Goal: Transaction & Acquisition: Purchase product/service

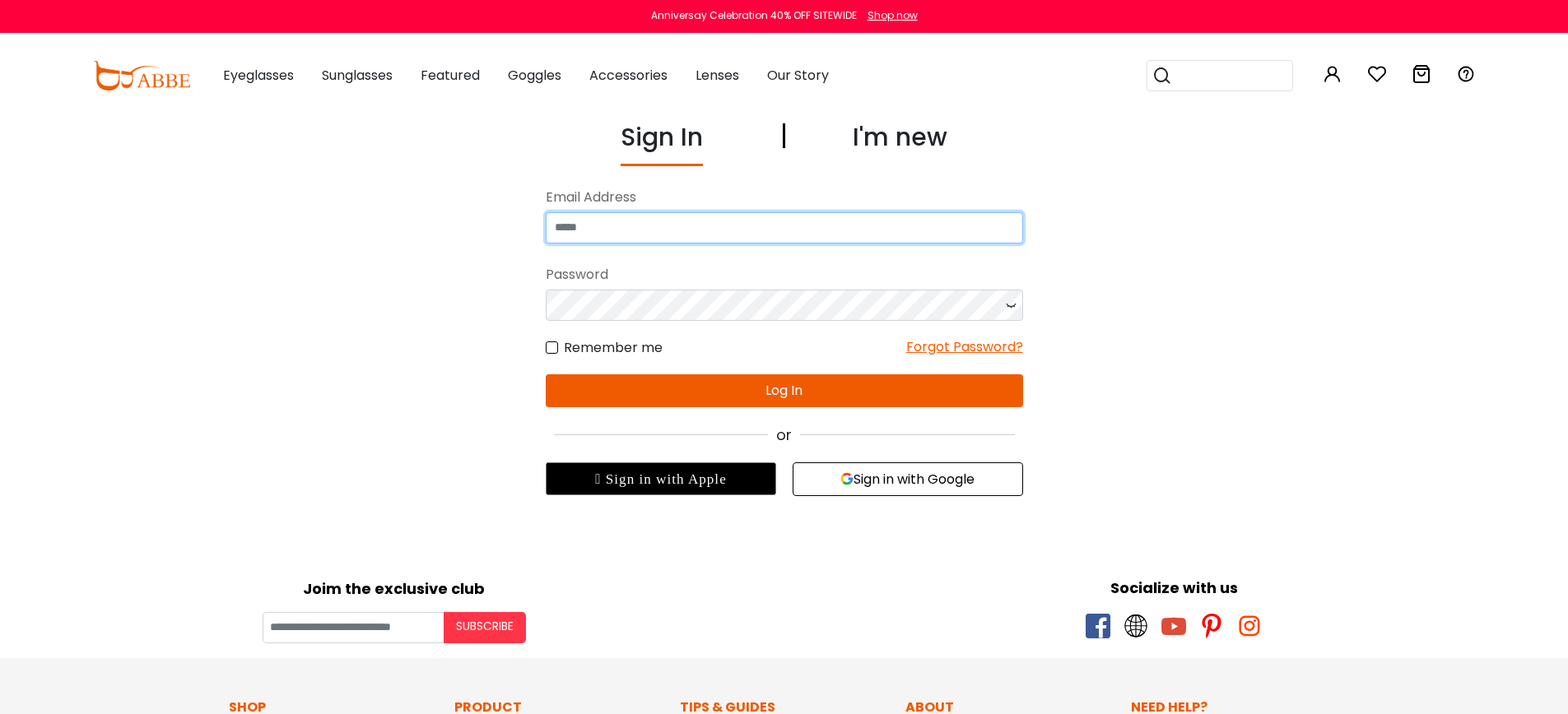
click at [627, 223] on input "email" at bounding box center [784, 228] width 478 height 32
type input "**********"
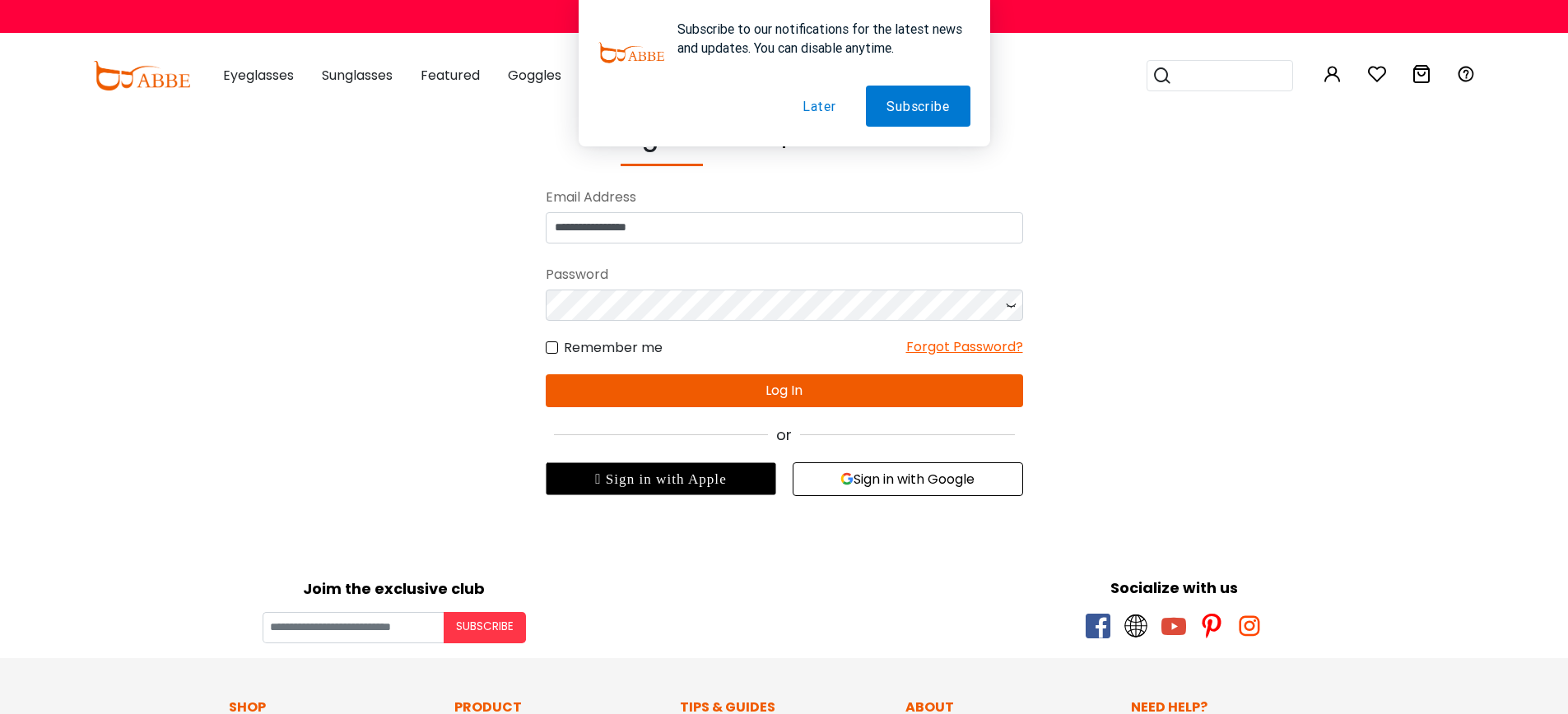
click at [818, 108] on button "Later" at bounding box center [819, 106] width 75 height 41
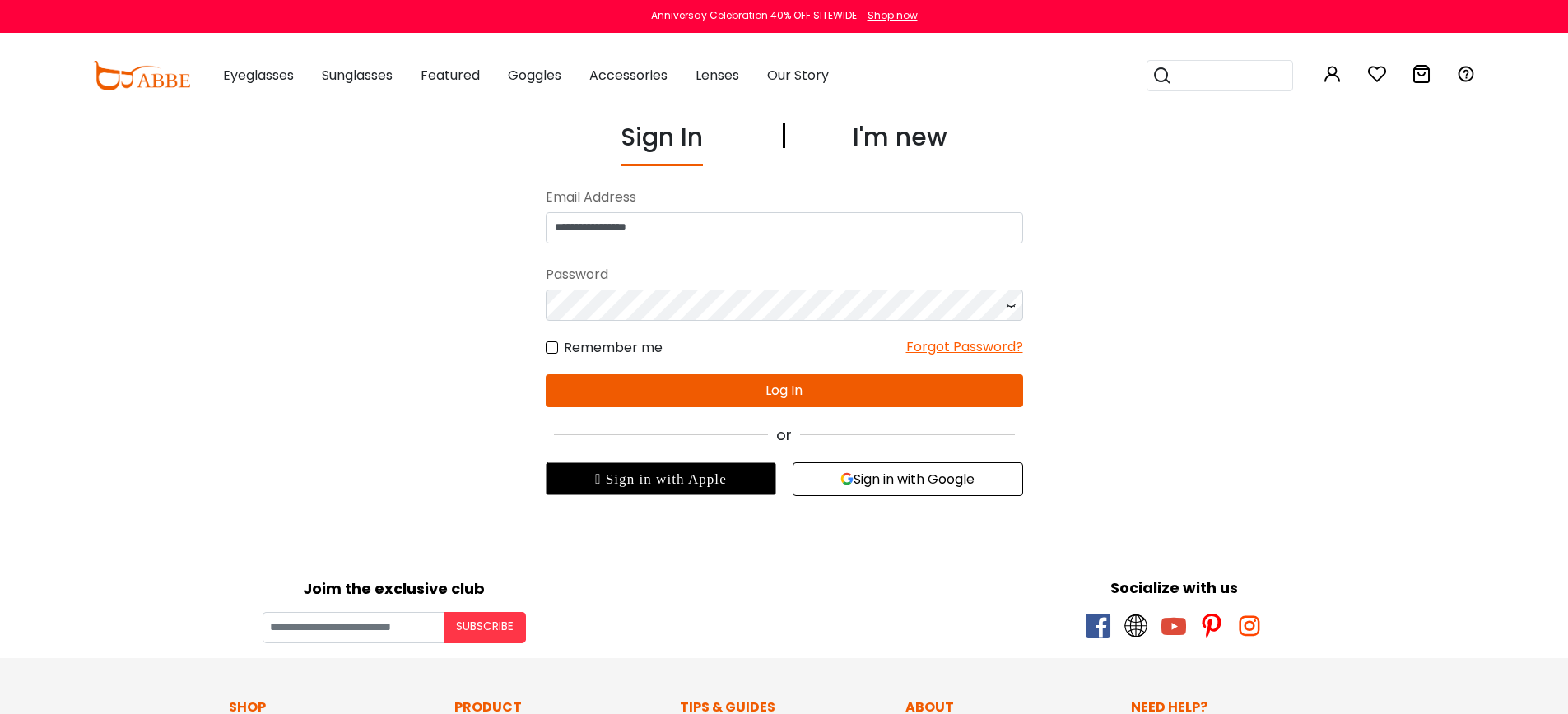
click at [782, 388] on button "Log In" at bounding box center [784, 390] width 478 height 32
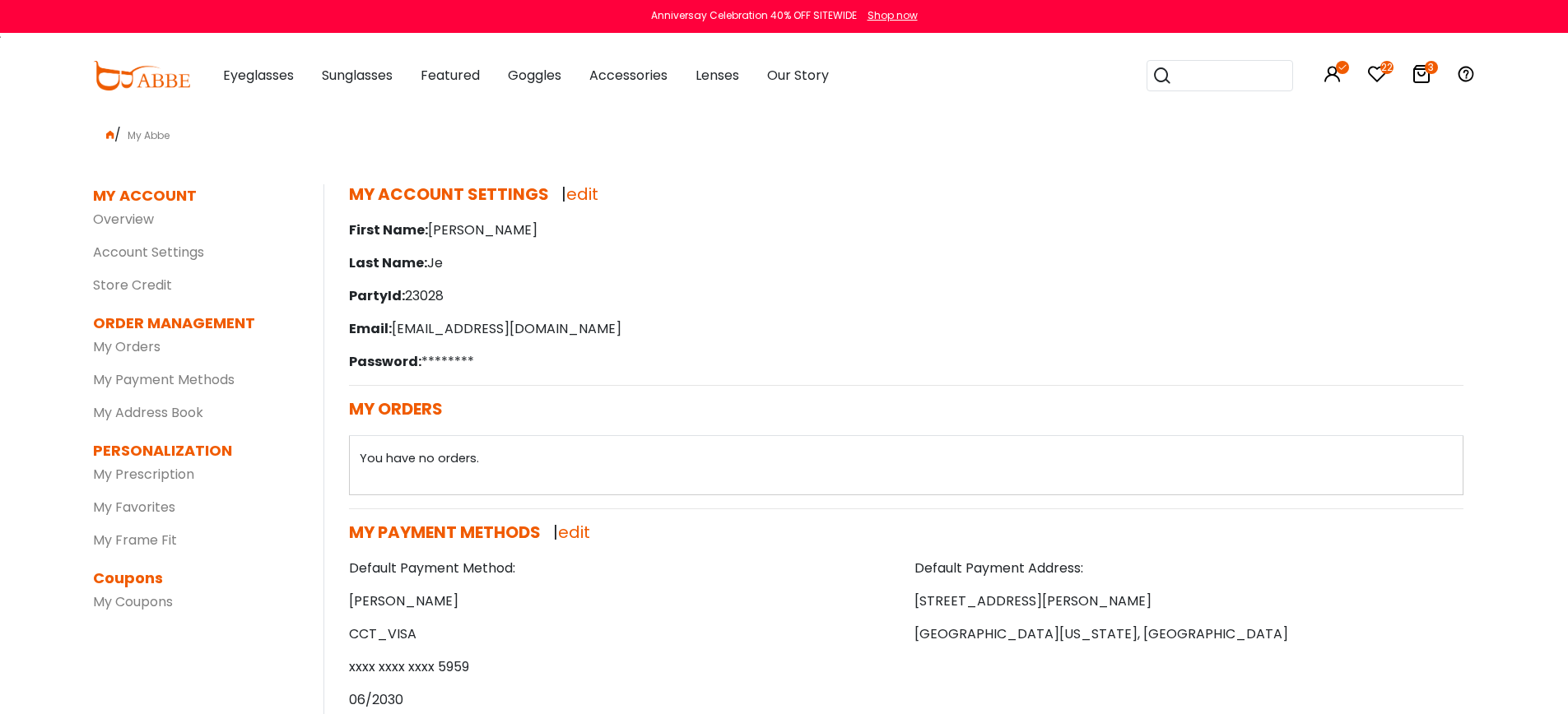
click at [1426, 72] on icon at bounding box center [1421, 73] width 19 height 19
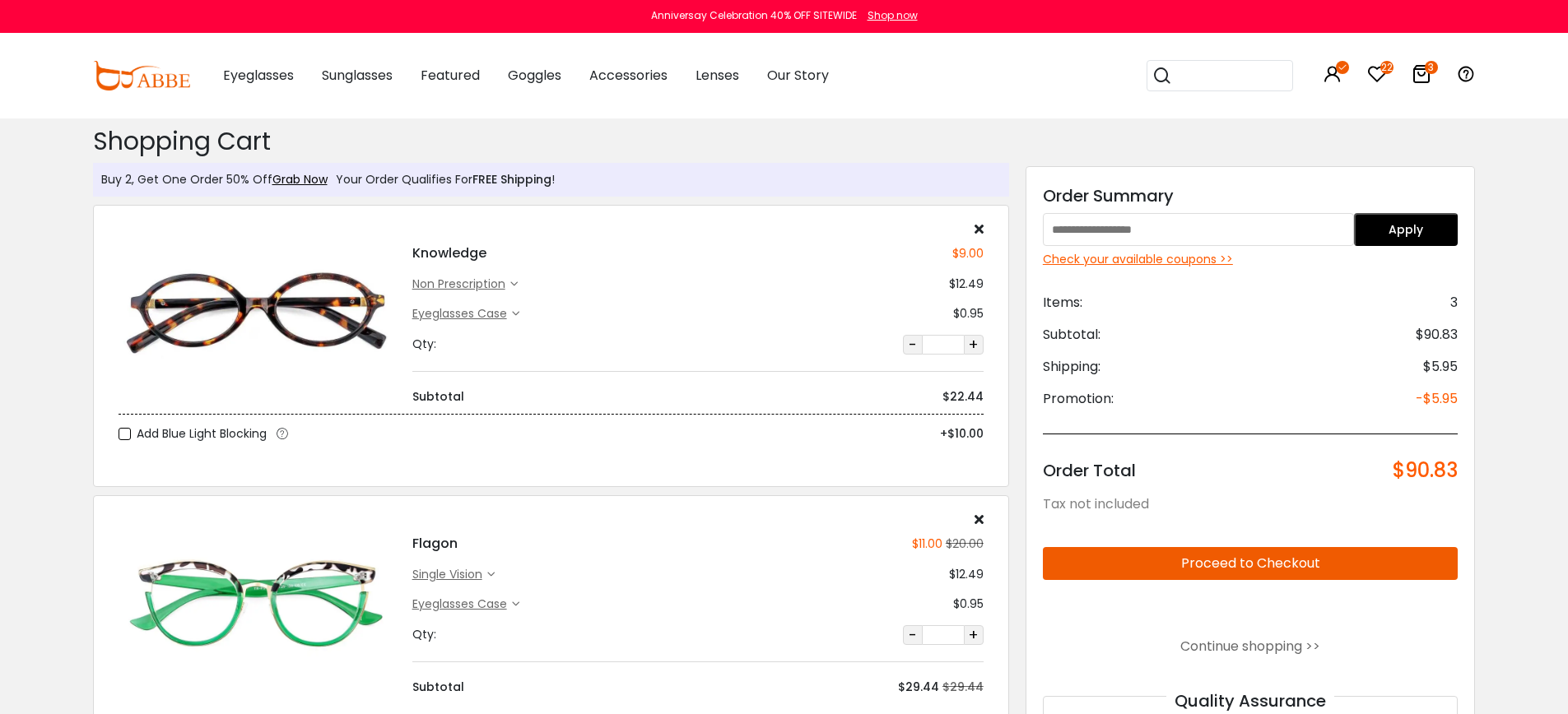
click at [976, 516] on icon at bounding box center [980, 519] width 9 height 13
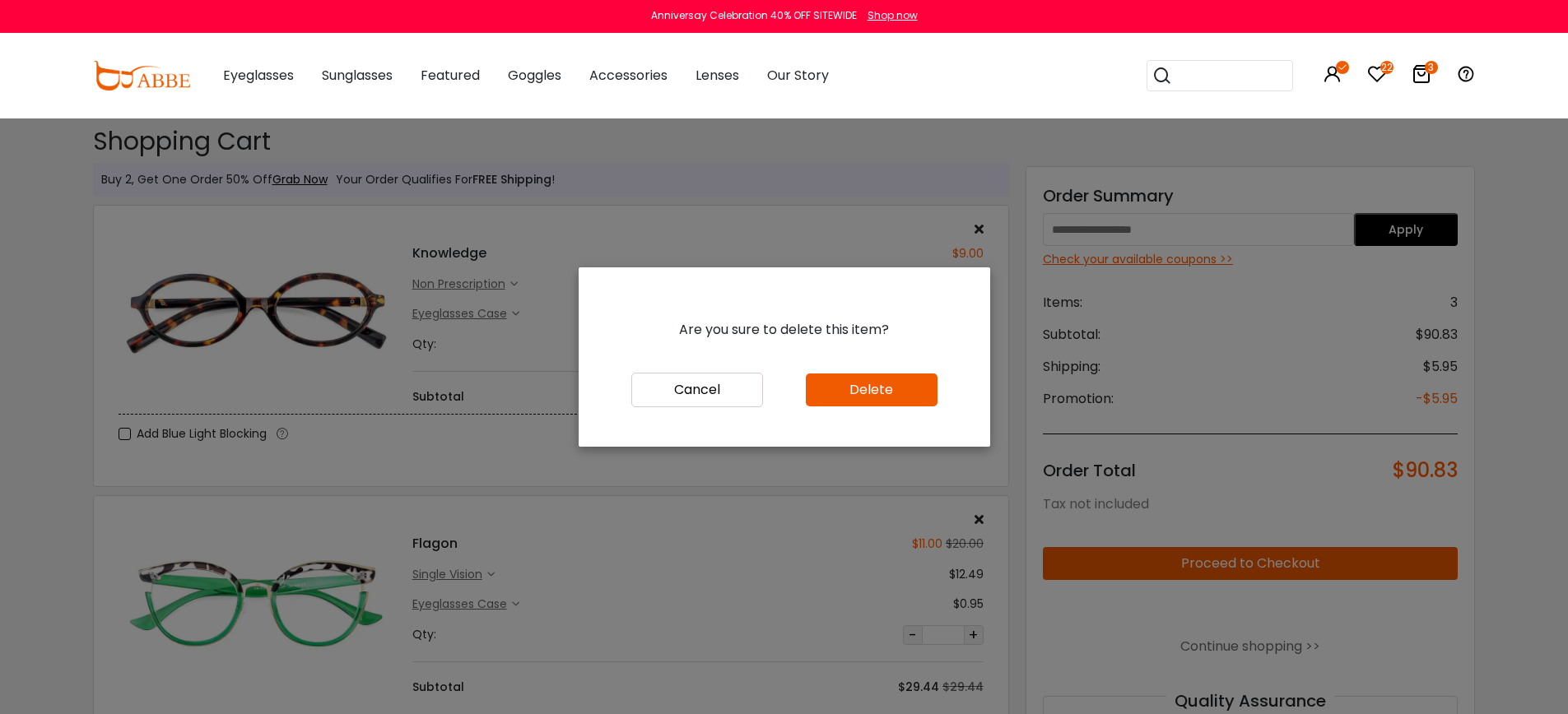
click at [879, 387] on button "Delete" at bounding box center [872, 389] width 132 height 32
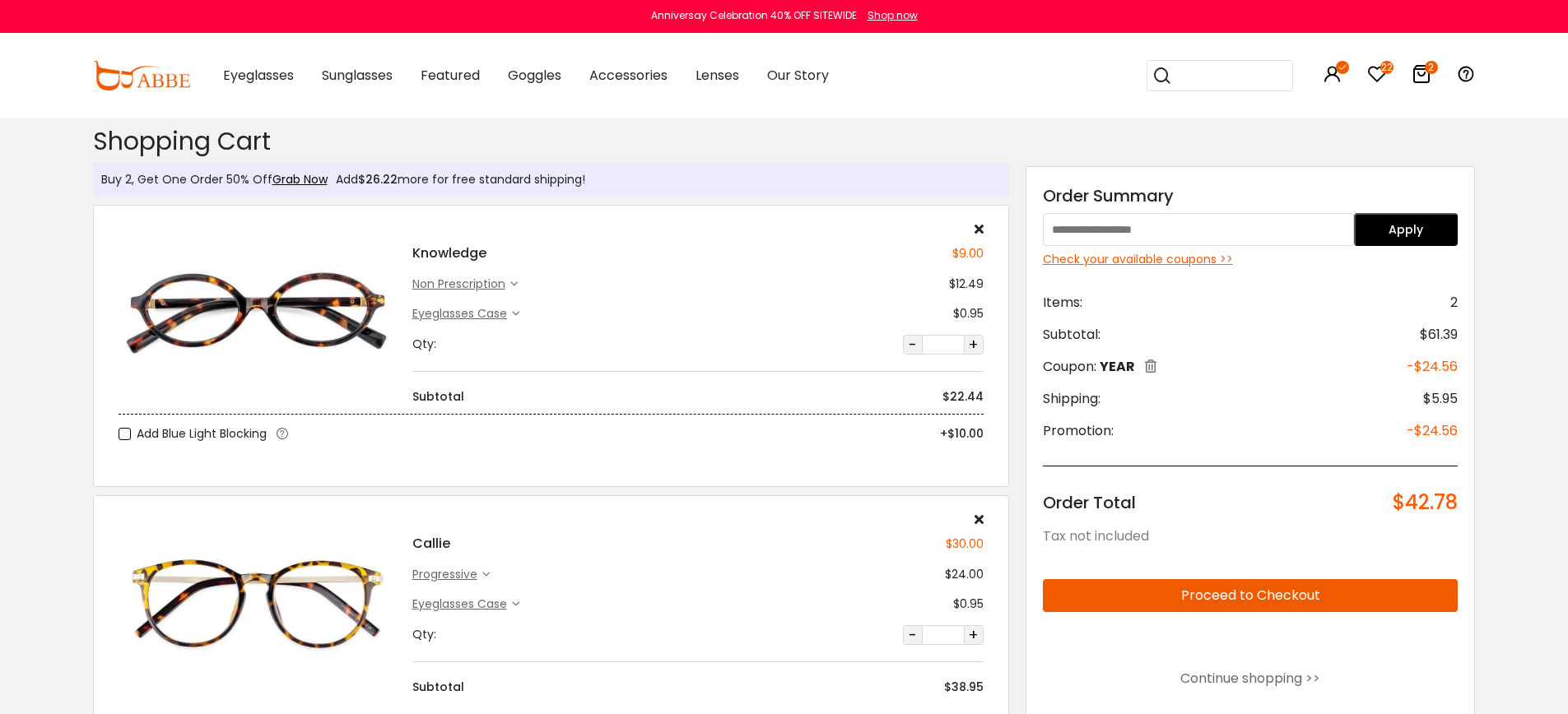
click at [978, 517] on icon at bounding box center [980, 519] width 9 height 13
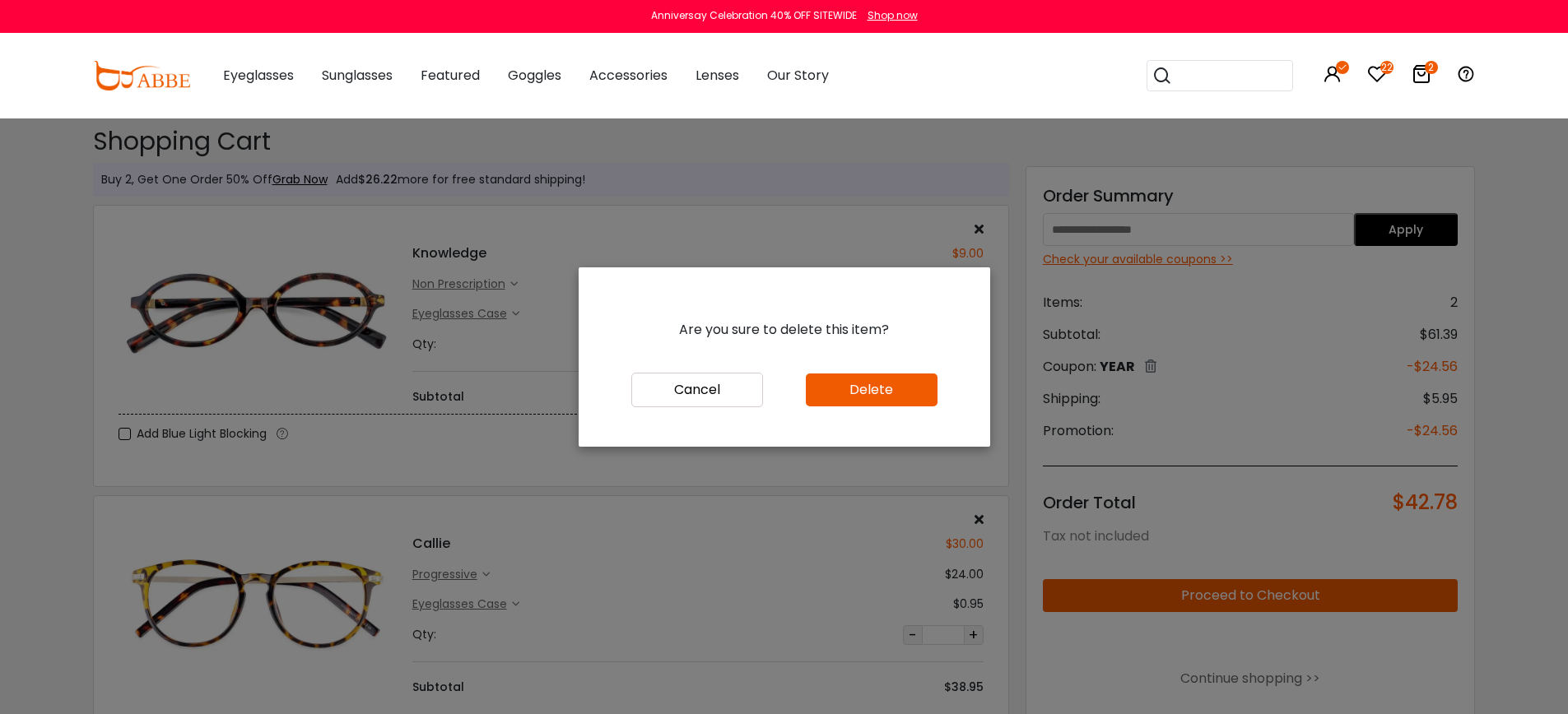
click at [857, 398] on button "Delete" at bounding box center [872, 389] width 132 height 32
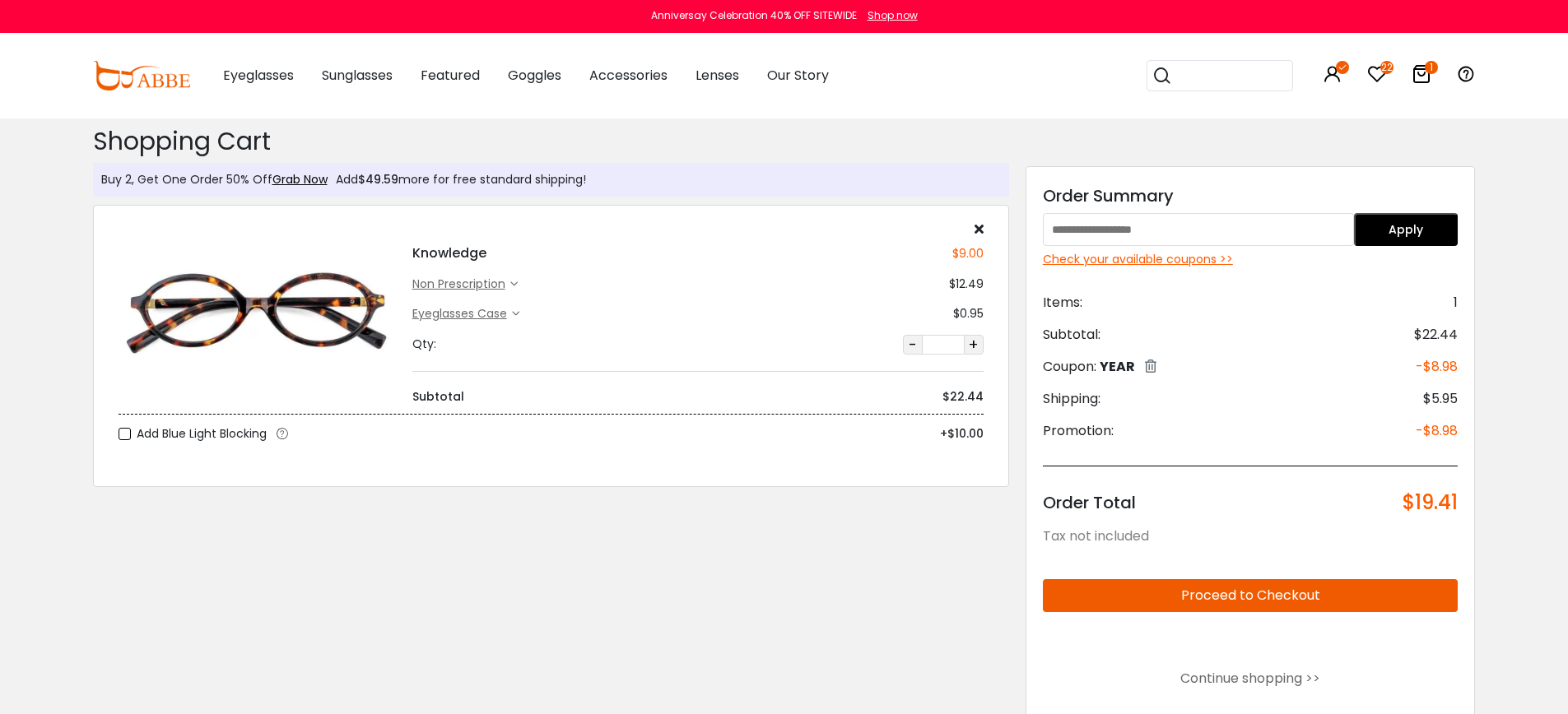
click at [1175, 258] on div "Check your available coupons >>" at bounding box center [1251, 260] width 416 height 18
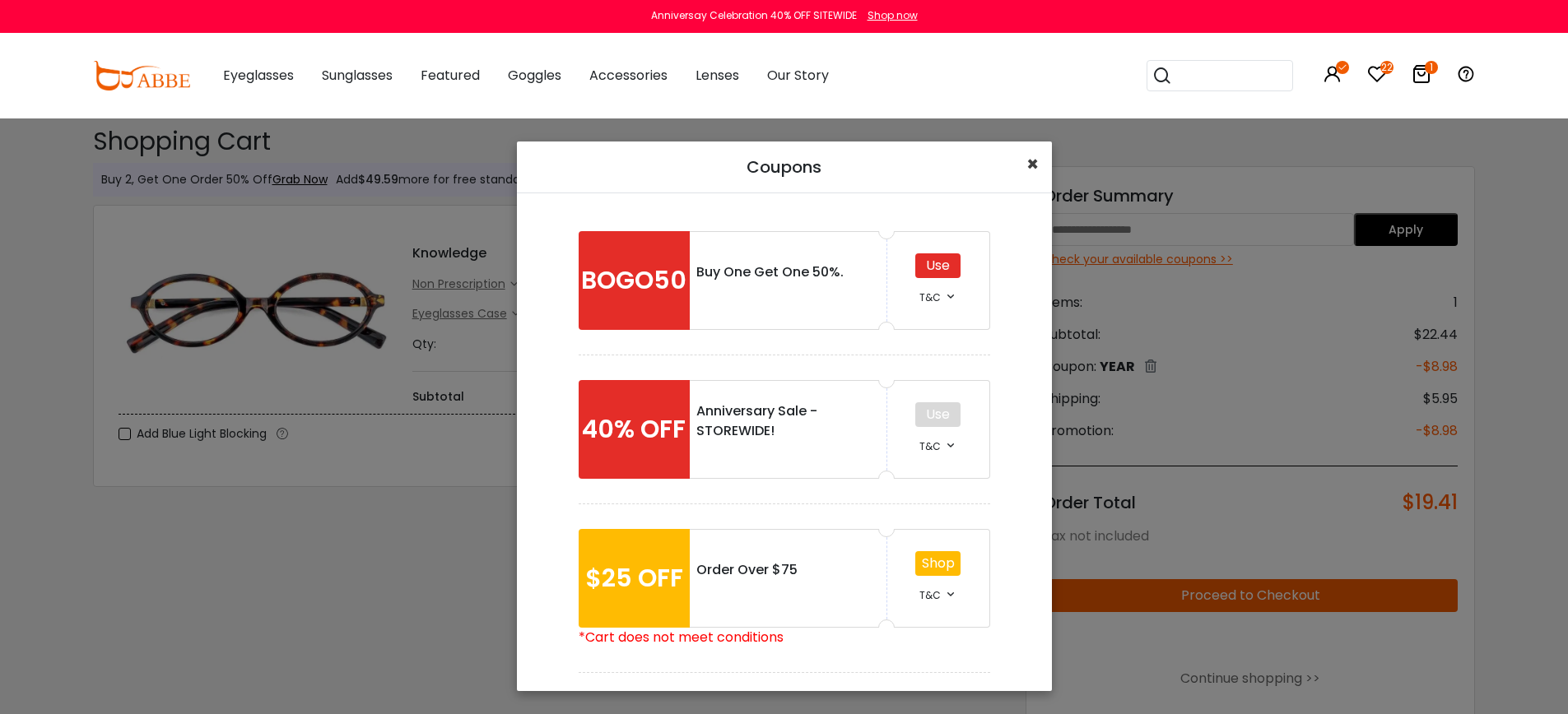
click at [1027, 164] on span "×" at bounding box center [1032, 163] width 12 height 27
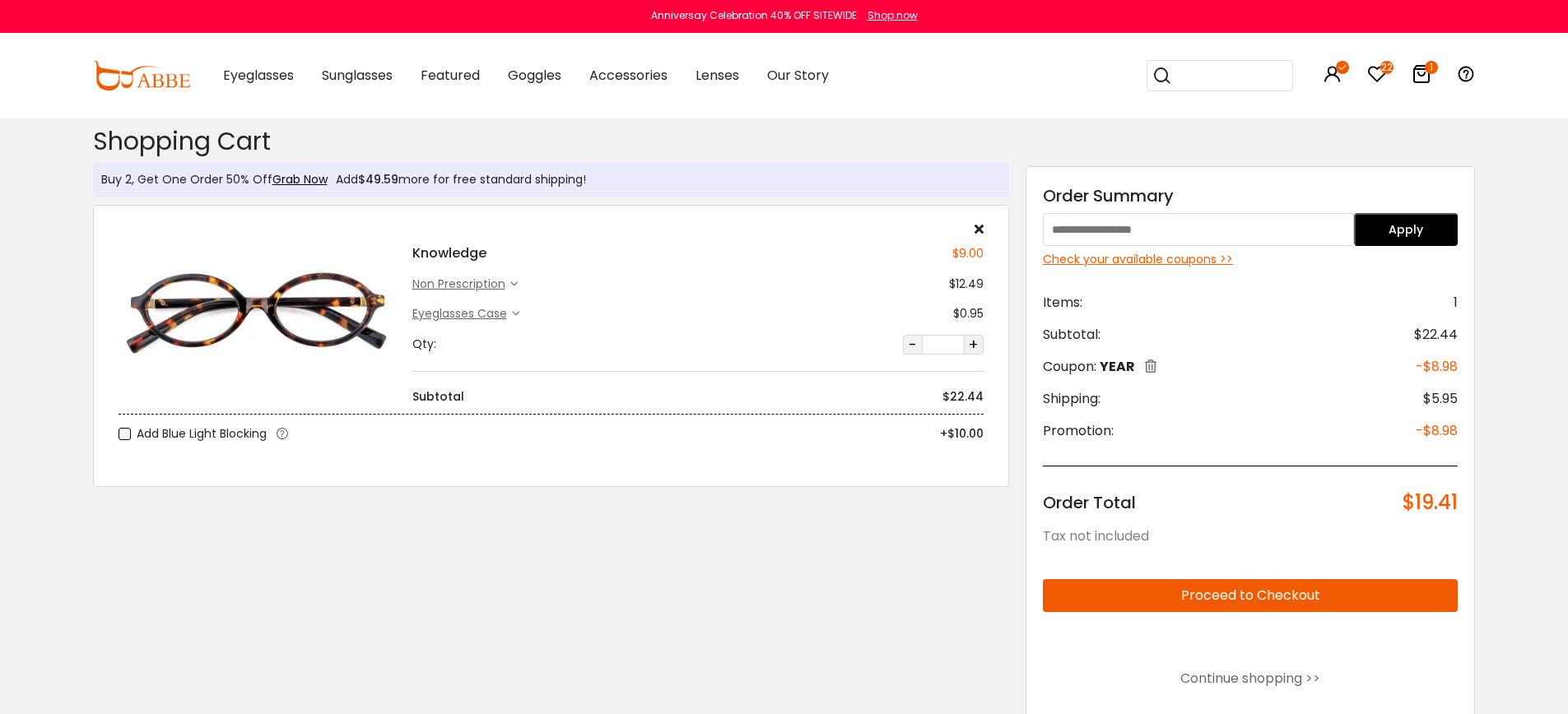
click at [1318, 595] on button "Proceed to Checkout" at bounding box center [1251, 595] width 416 height 32
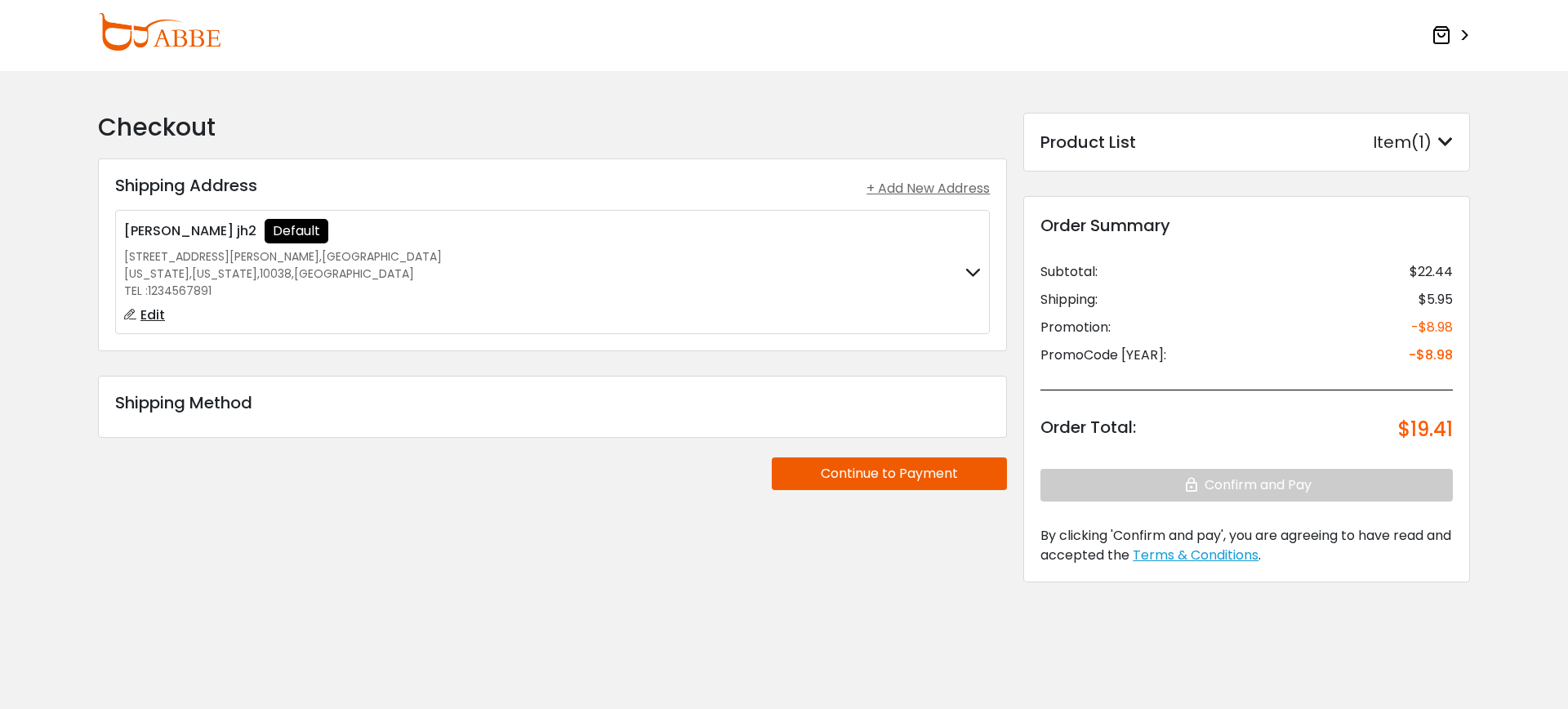
click at [963, 287] on label "Peng wang zhang jh2 Default 123 William Street , Manhattan New York , New York …" at bounding box center [552, 272] width 857 height 106
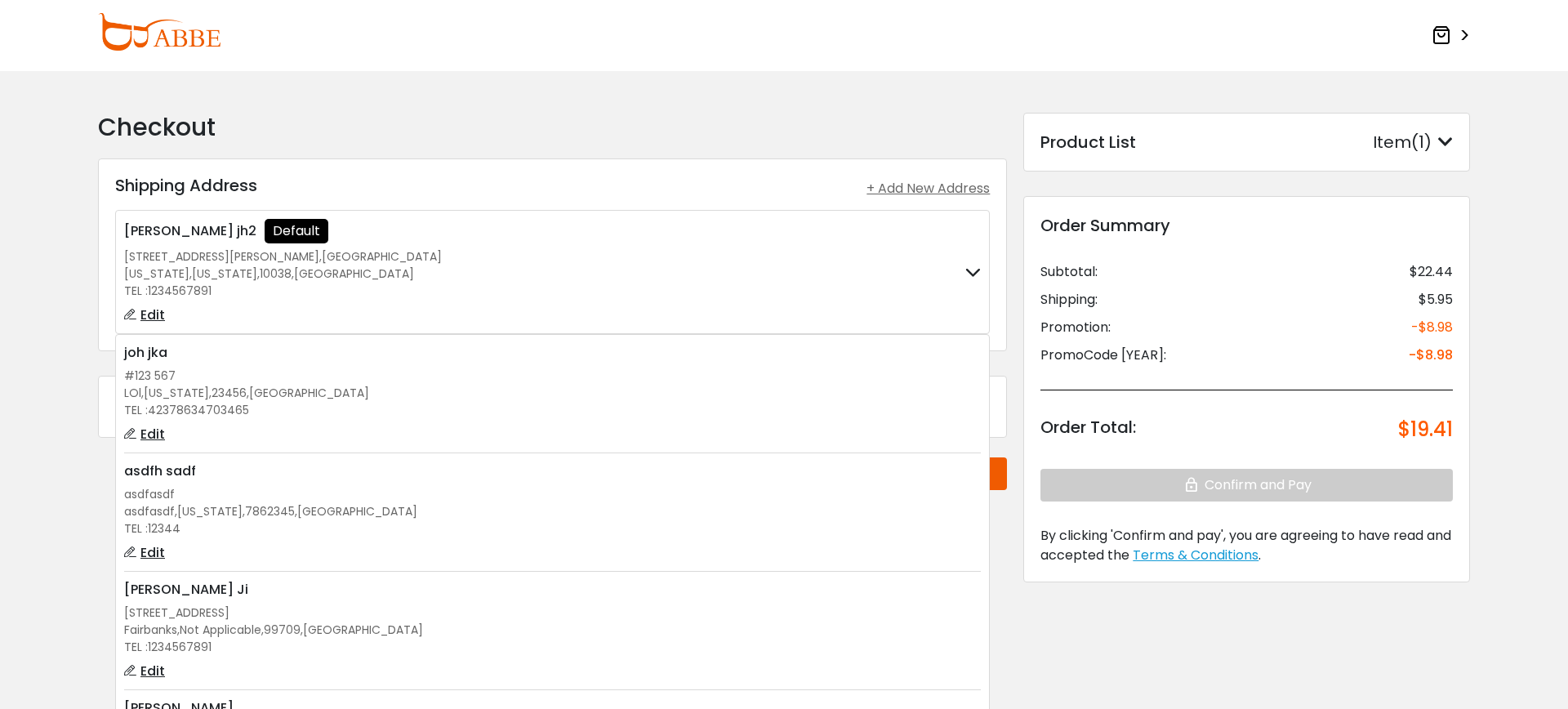
click at [631, 516] on div "asdfasdf , Colorado , 7862345 , United States" at bounding box center [552, 512] width 857 height 17
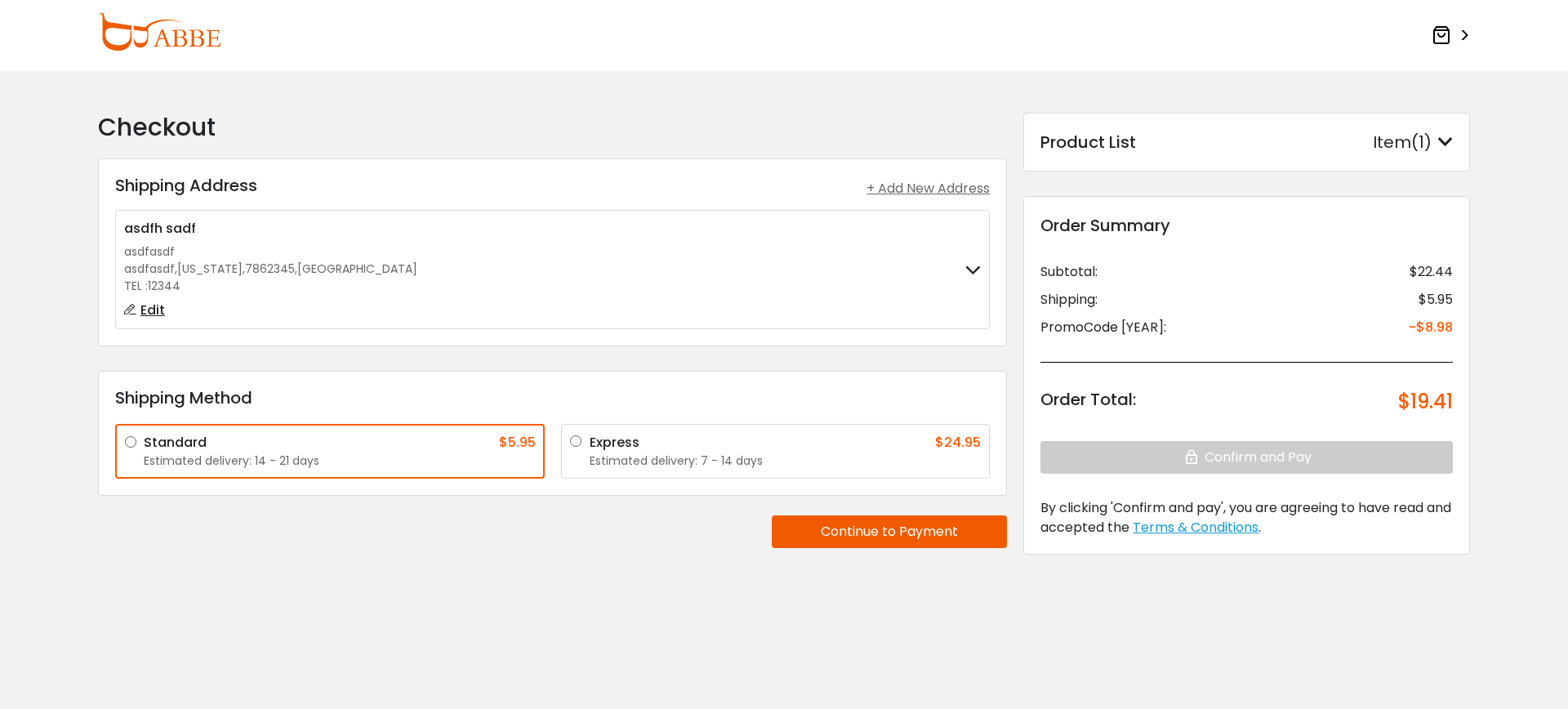
click at [859, 528] on button "Continue to Payment" at bounding box center [889, 531] width 236 height 32
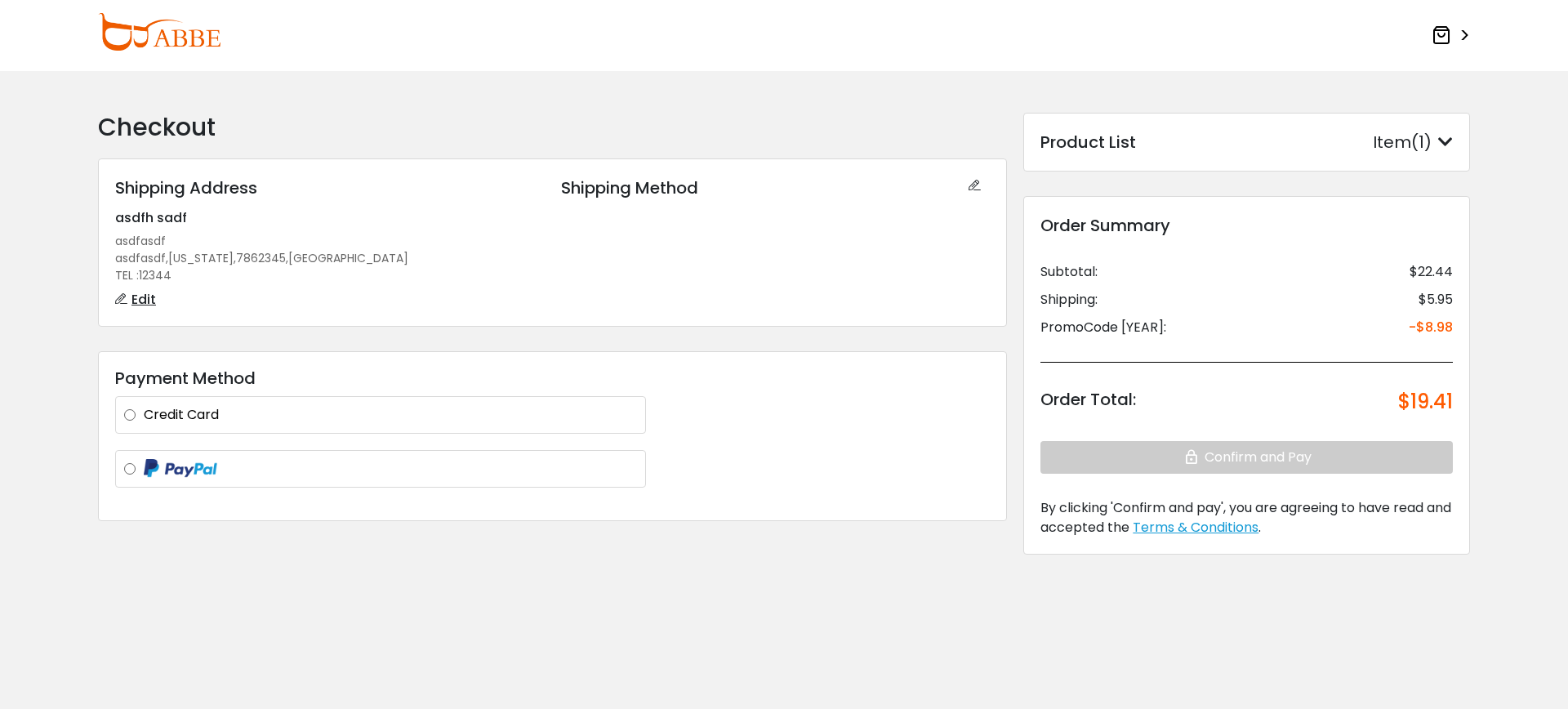
click at [478, 412] on label "Credit Card" at bounding box center [390, 414] width 493 height 19
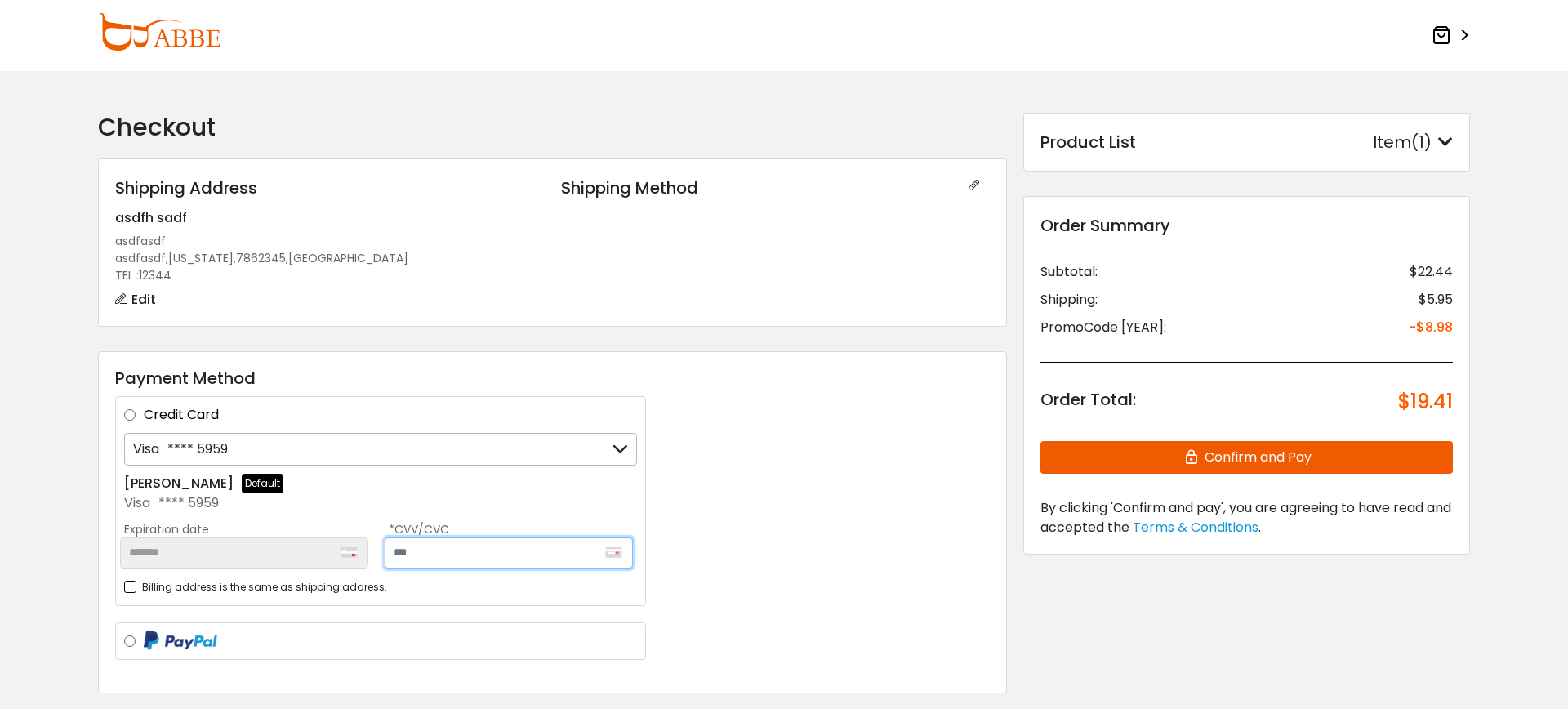
click at [508, 552] on input "text" at bounding box center [509, 553] width 248 height 31
type input "***"
click at [743, 515] on div "Payment Method Credit Card Visa **** 5959 Visa **** 5959 Visa **** 5959 + Add a…" at bounding box center [552, 523] width 909 height 343
click at [1163, 453] on button "Confirm and Pay" at bounding box center [1246, 457] width 412 height 32
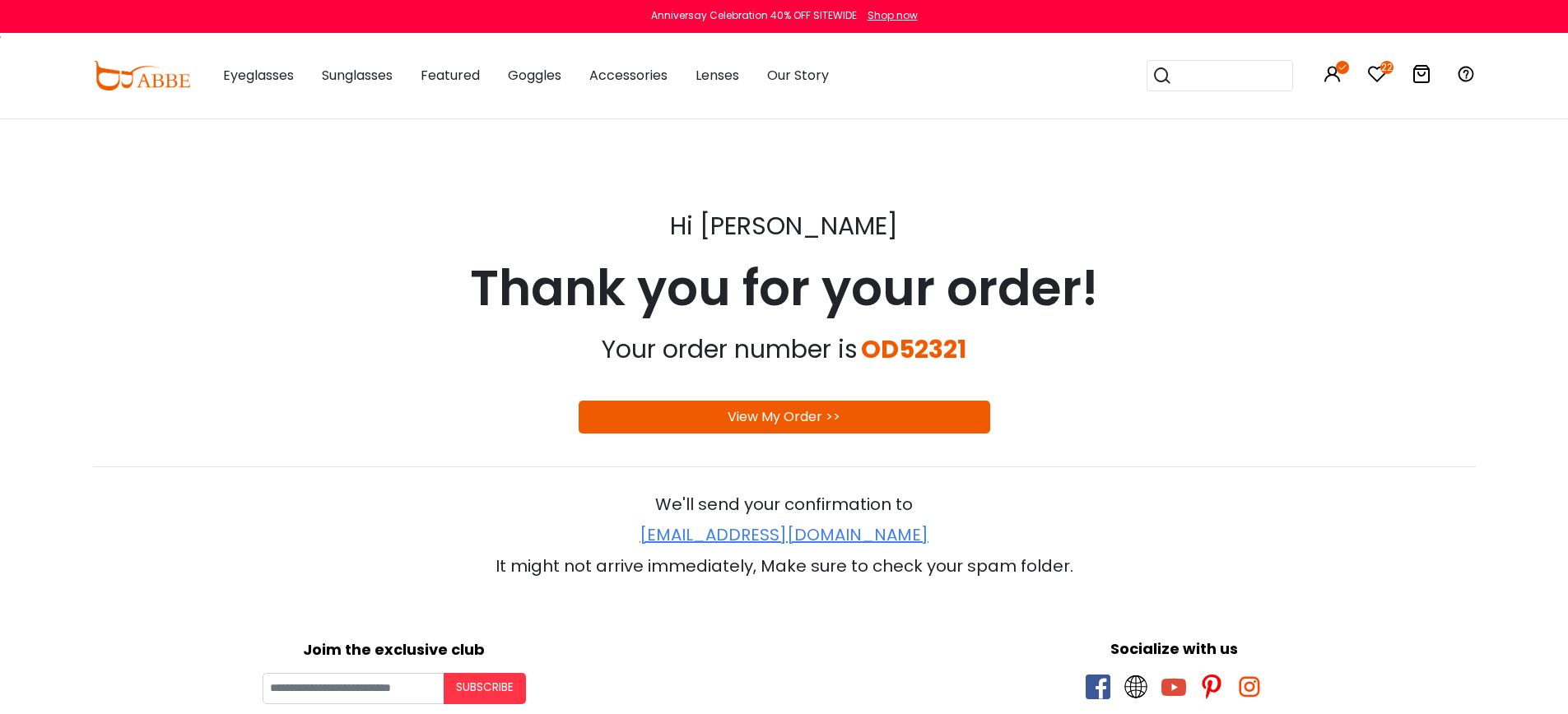
click at [829, 411] on link "View My Order >>" at bounding box center [784, 416] width 113 height 19
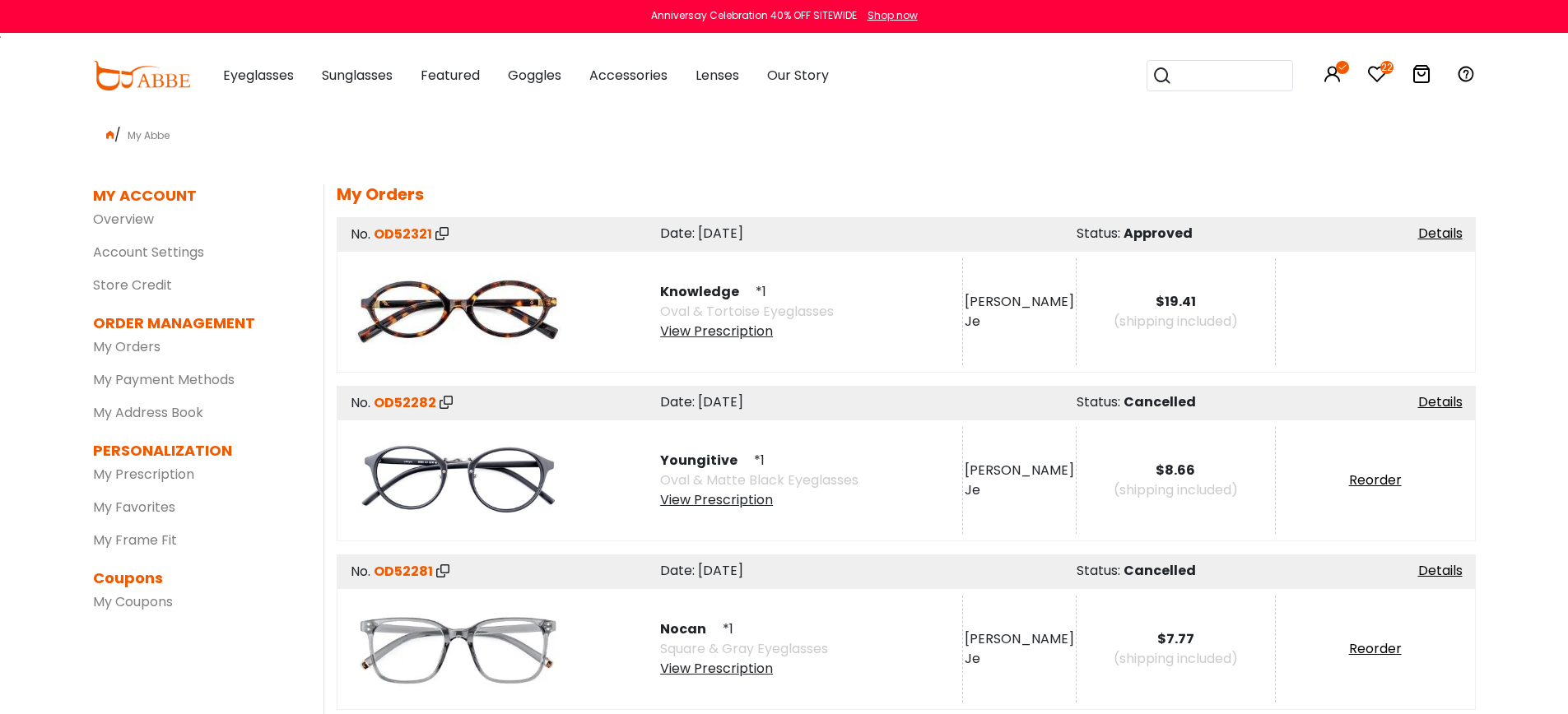
click at [1070, 125] on div "/ My Abbe" at bounding box center [784, 132] width 1383 height 26
click at [1321, 185] on h5 "My Orders" at bounding box center [906, 194] width 1139 height 19
click at [442, 233] on icon at bounding box center [442, 234] width 13 height 13
